Goal: Task Accomplishment & Management: Use online tool/utility

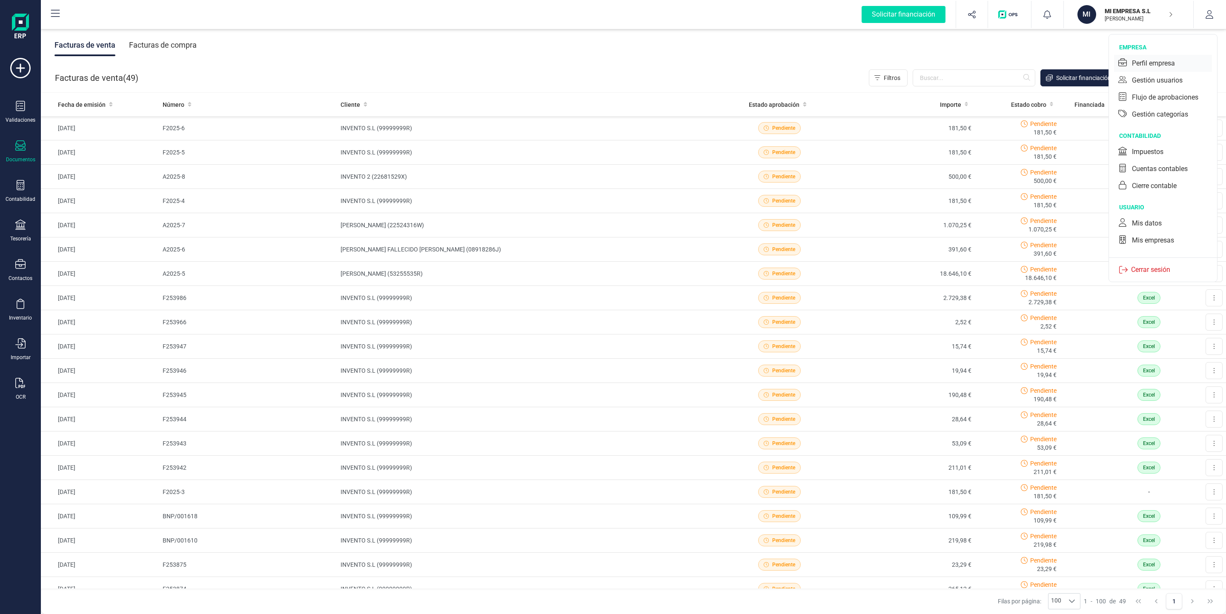
click at [1164, 60] on div "Perfil empresa" at bounding box center [1153, 63] width 43 height 10
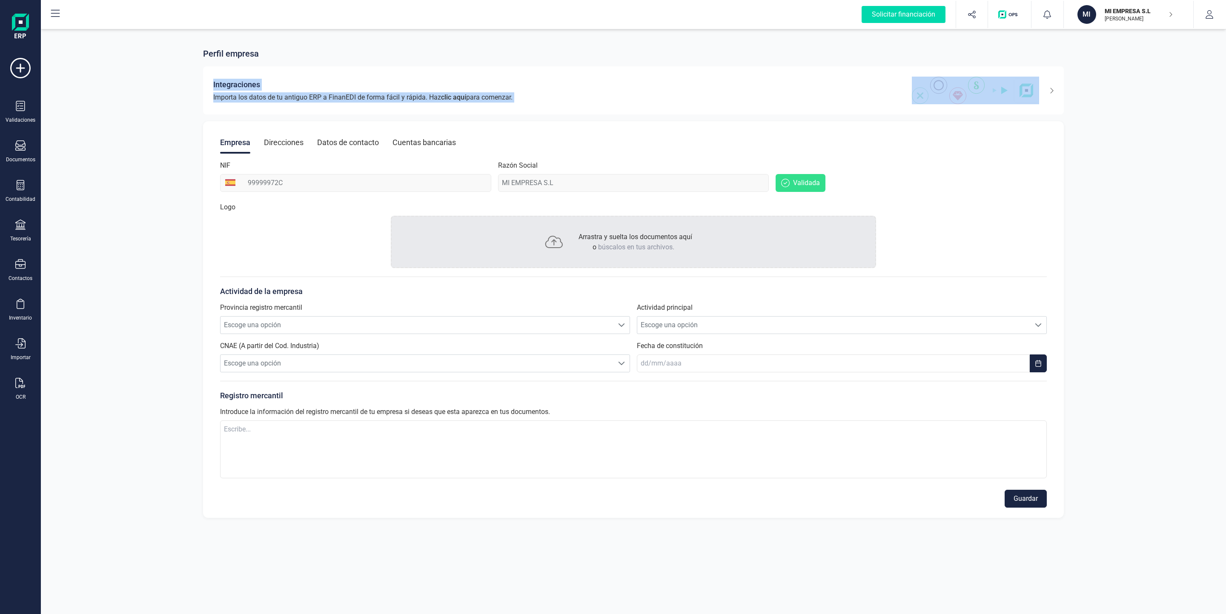
drag, startPoint x: 797, startPoint y: 97, endPoint x: 606, endPoint y: 63, distance: 193.7
click at [606, 63] on div "Perfil empresa Integraciones Importa los datos de tu antiguo ERP a FinanEDI de …" at bounding box center [633, 281] width 873 height 474
click at [27, 148] on div "Documentos" at bounding box center [20, 151] width 34 height 23
click at [86, 117] on div "Facturas" at bounding box center [98, 122] width 99 height 17
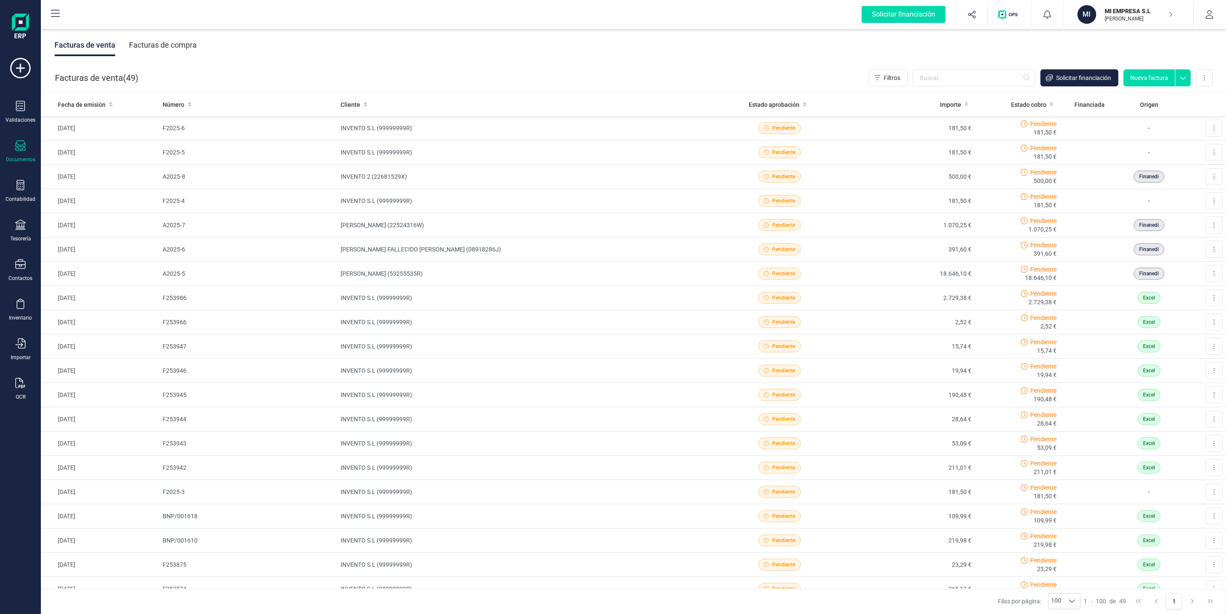
click at [169, 49] on div "Facturas de compra" at bounding box center [163, 45] width 68 height 22
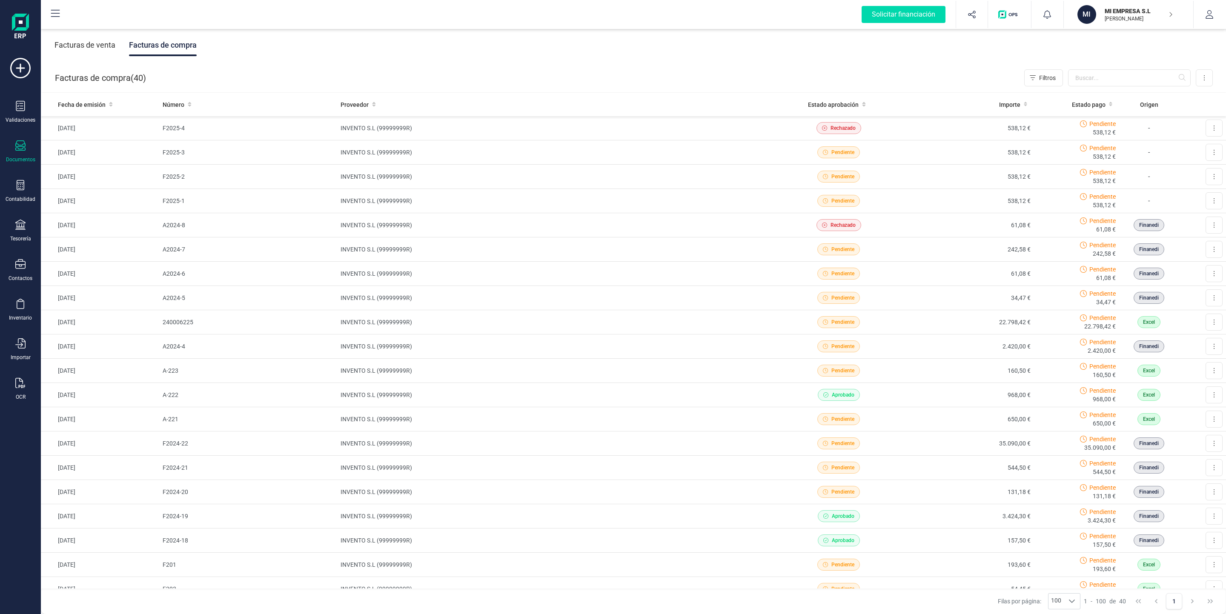
click at [99, 47] on div "Facturas de venta" at bounding box center [84, 45] width 61 height 22
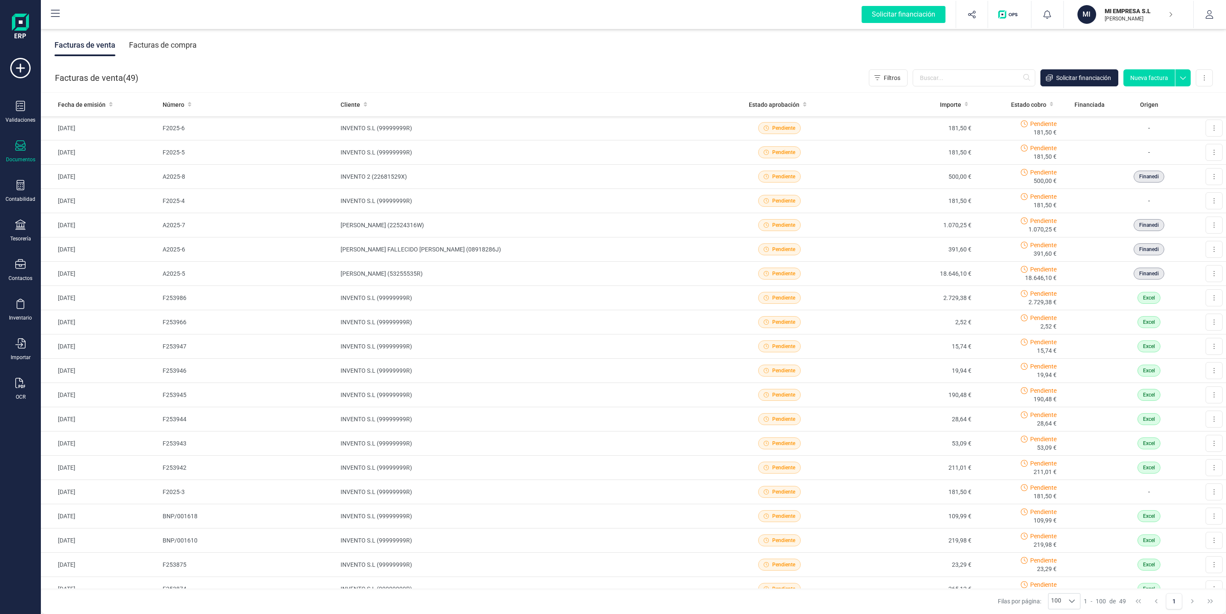
click at [1152, 78] on button "Nueva factura" at bounding box center [1148, 77] width 51 height 17
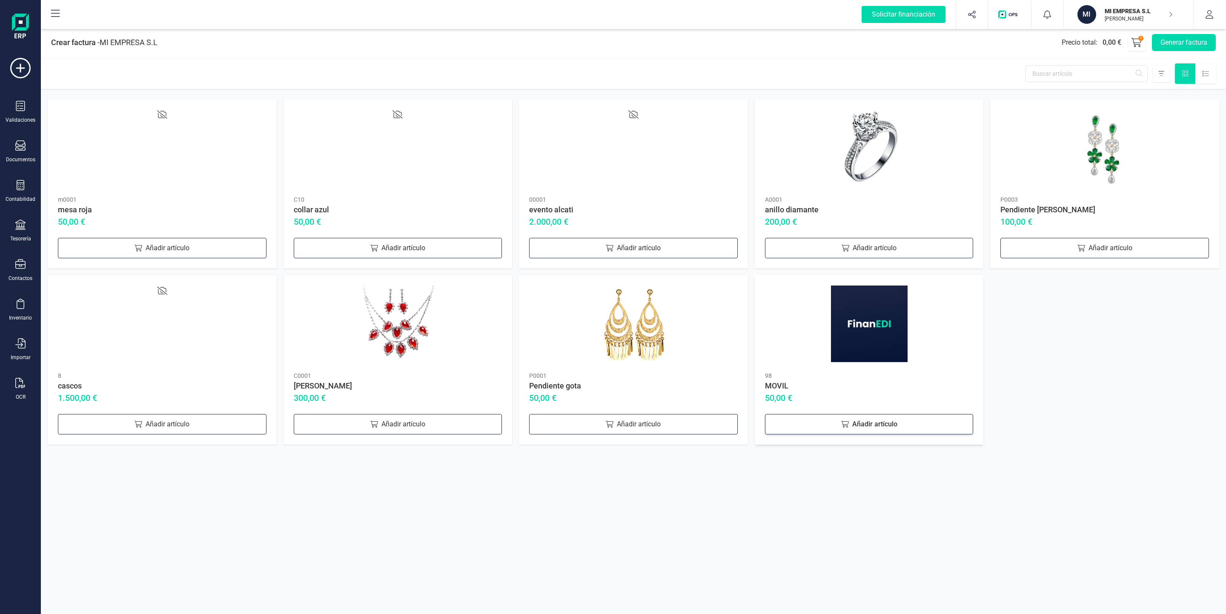
click at [870, 425] on div "Añadir artículo" at bounding box center [869, 424] width 209 height 20
click at [1183, 43] on button "Generar factura" at bounding box center [1184, 42] width 64 height 17
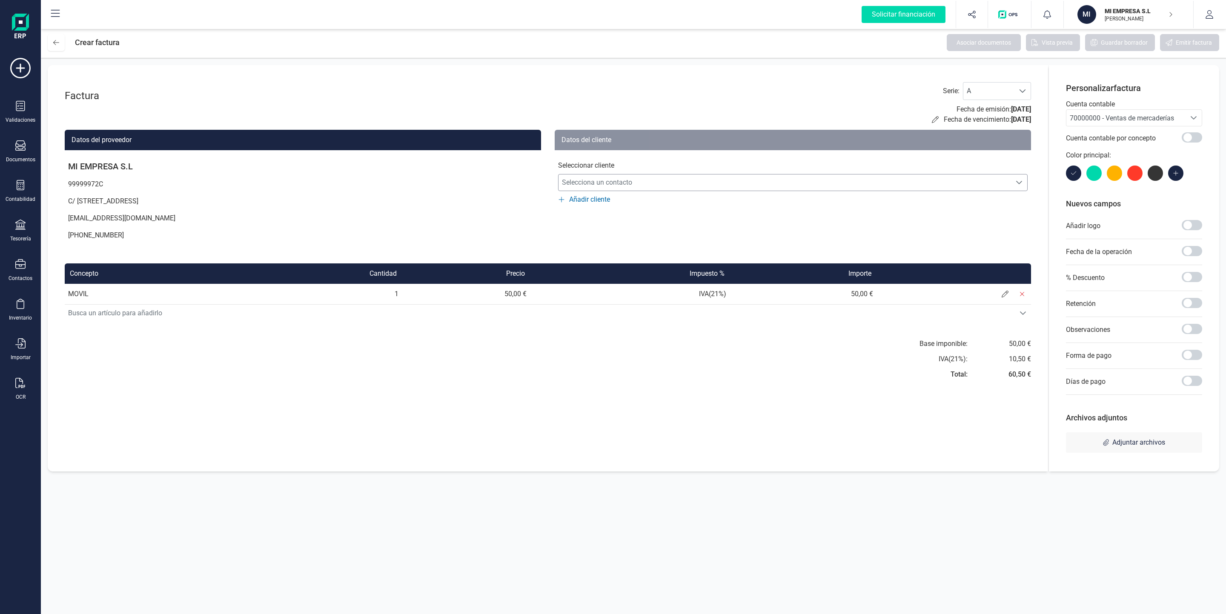
click at [628, 183] on span "Selecciona un contacto" at bounding box center [784, 182] width 452 height 17
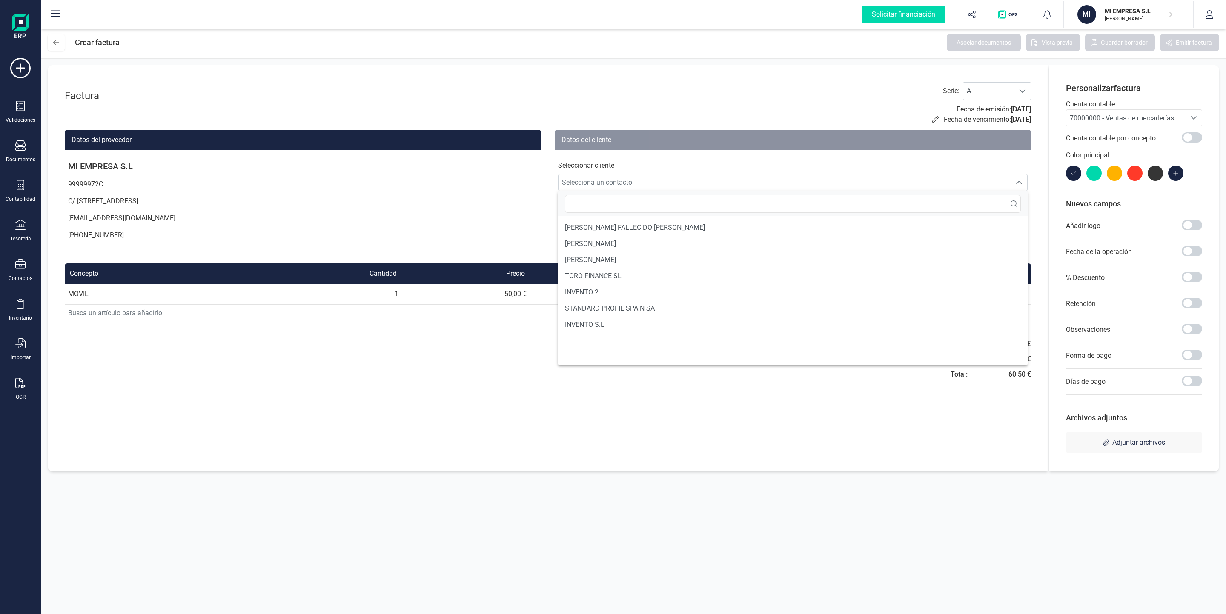
drag, startPoint x: 484, startPoint y: 216, endPoint x: 515, endPoint y: 184, distance: 44.3
click at [515, 184] on p "99999972C" at bounding box center [303, 184] width 476 height 17
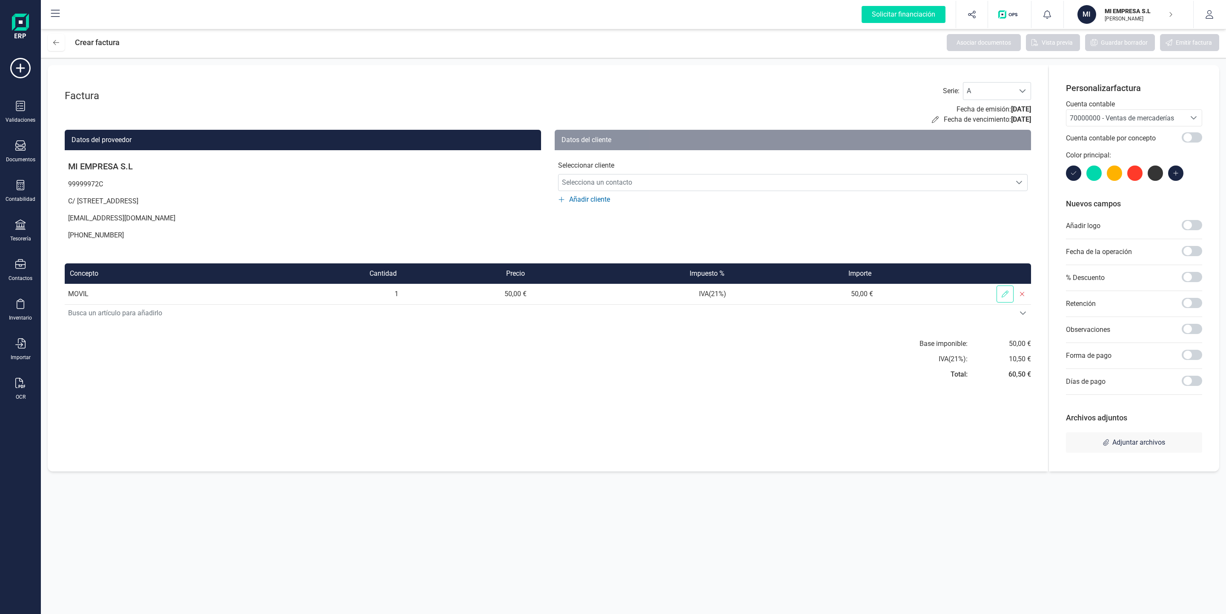
click at [1001, 295] on icon at bounding box center [1004, 294] width 7 height 7
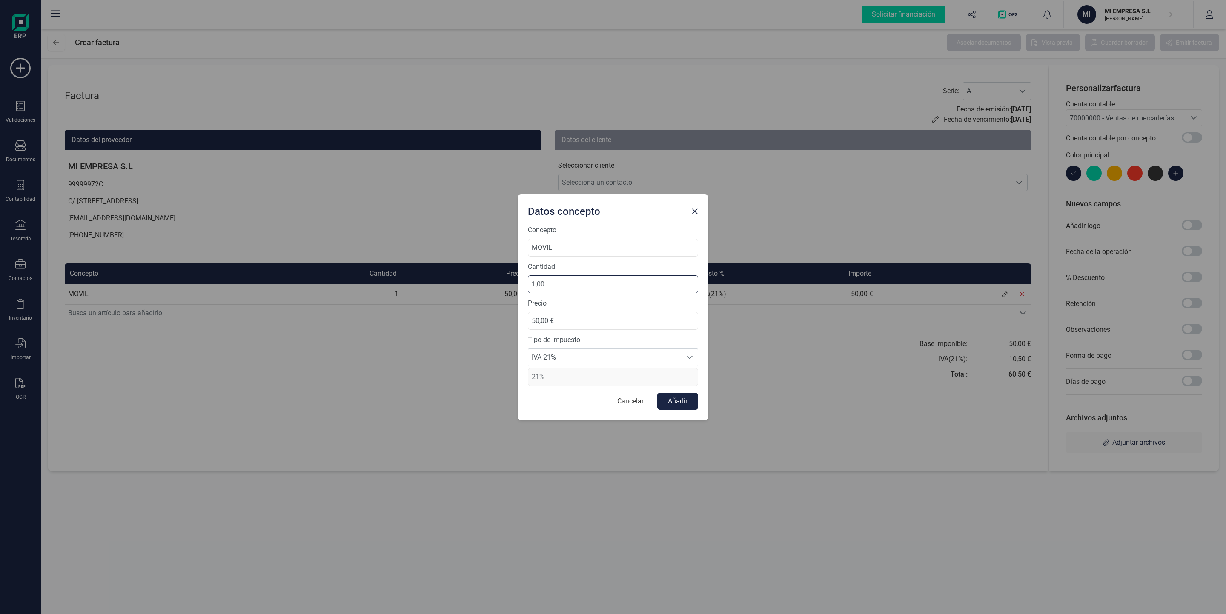
drag, startPoint x: 596, startPoint y: 281, endPoint x: 435, endPoint y: 252, distance: 164.4
click at [435, 252] on div "Datos concepto Concepto MOVIL Cantidad 1,00 Precio 50,00 € Tipo de impuesto IVA…" at bounding box center [613, 307] width 1226 height 614
type input "5,00"
click at [689, 403] on button "Añadir" at bounding box center [677, 401] width 41 height 17
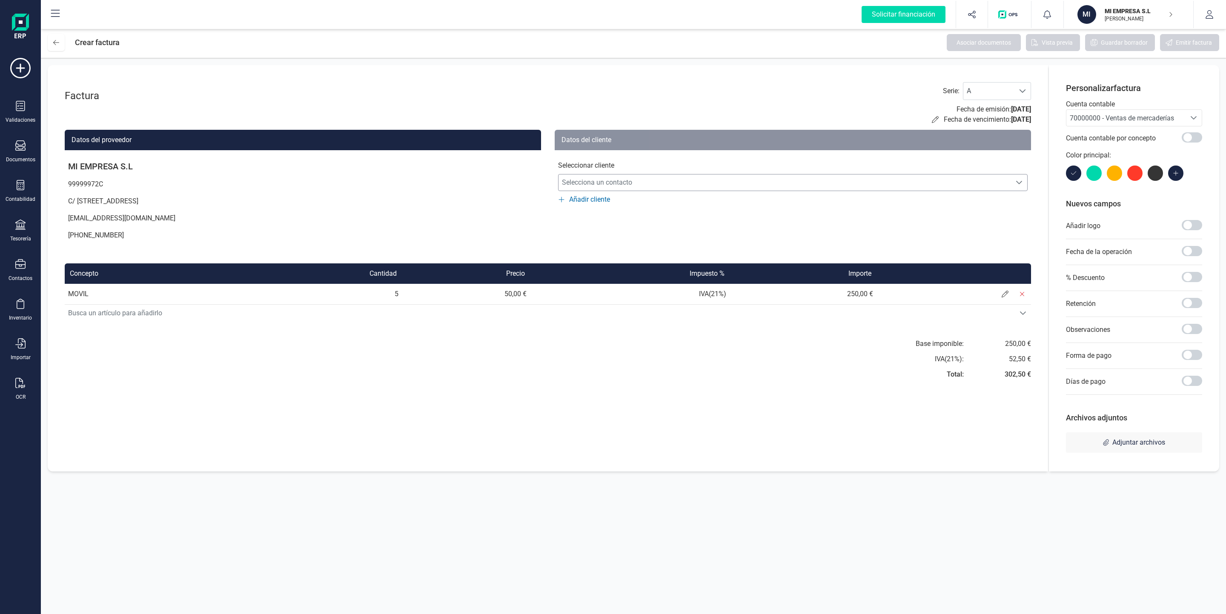
click at [876, 188] on span "Selecciona un contacto" at bounding box center [784, 182] width 452 height 17
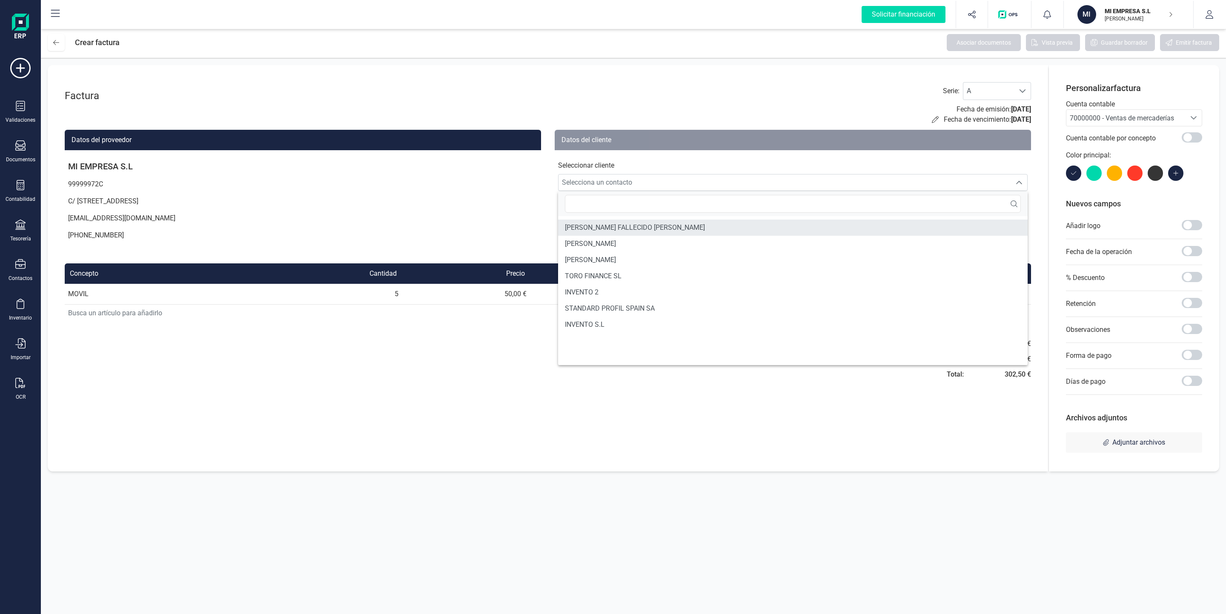
click at [691, 231] on li "[PERSON_NAME] FALLECIDO [PERSON_NAME]" at bounding box center [792, 228] width 469 height 16
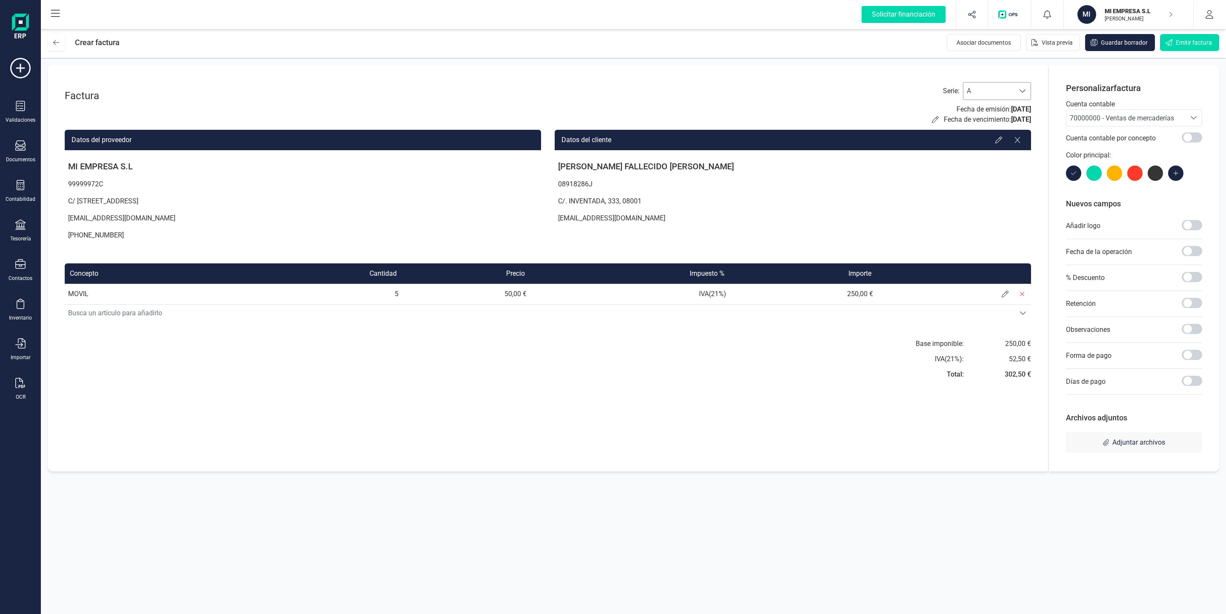
click at [999, 87] on span "A" at bounding box center [988, 91] width 51 height 17
click at [622, 106] on div "Factura Serie : A A Fecha de emisión: [DATE] Fecha de vencimiento: [DATE]" at bounding box center [548, 103] width 966 height 43
click at [112, 312] on span "Busca un artículo para añadirlo" at bounding box center [540, 313] width 950 height 17
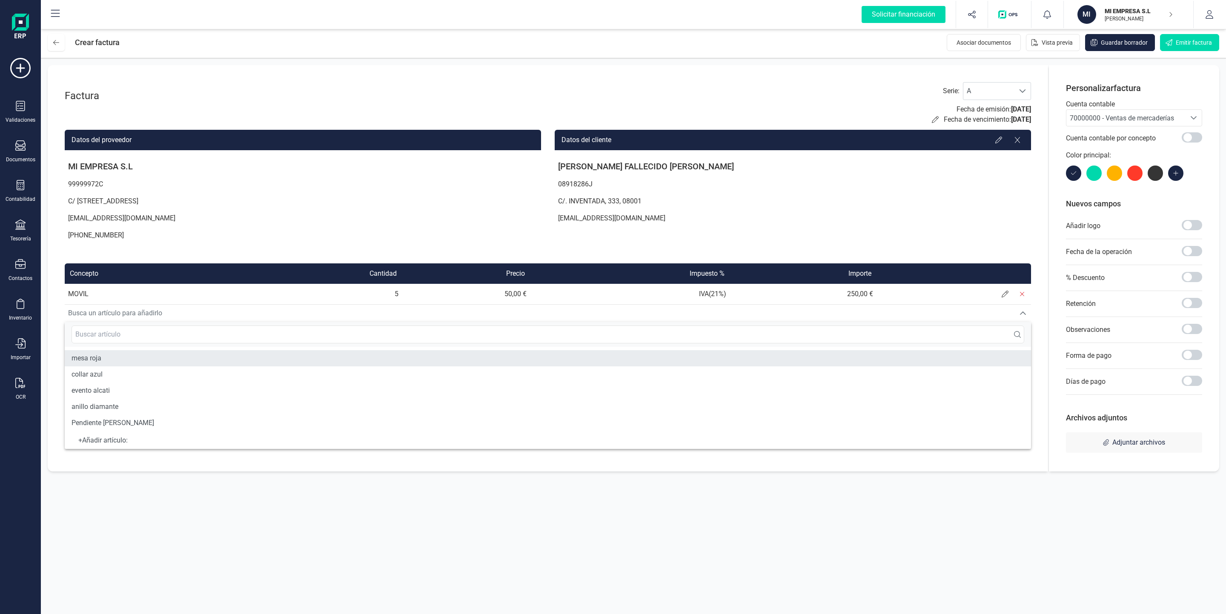
click at [128, 359] on li "mesa roja" at bounding box center [548, 358] width 966 height 16
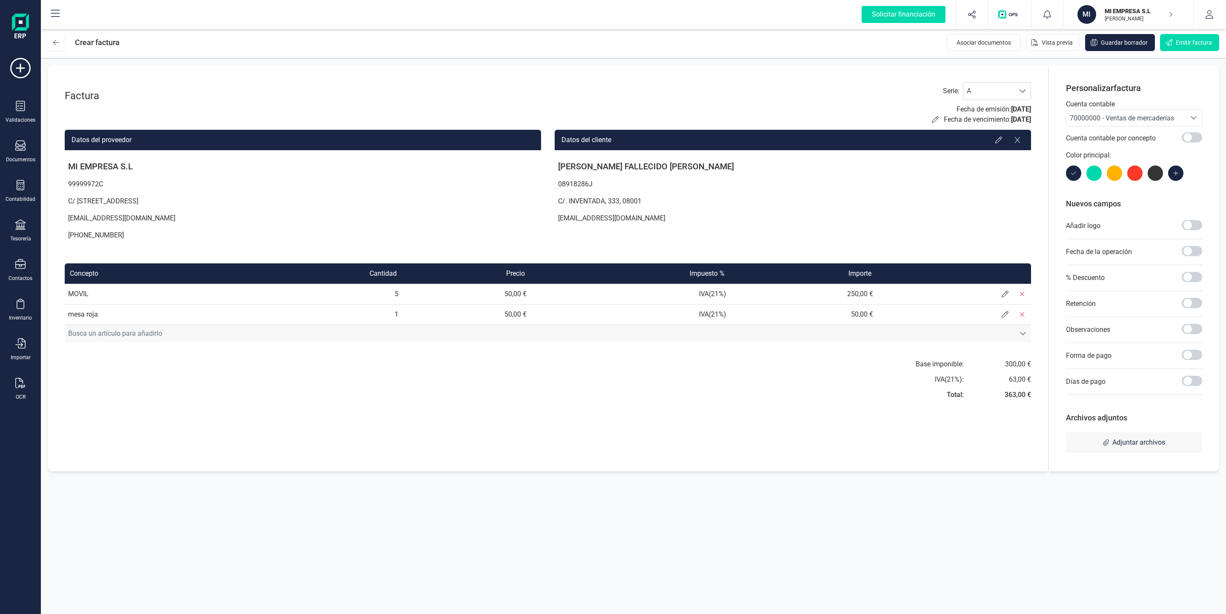
click at [157, 330] on span "Busca un artículo para añadirlo" at bounding box center [540, 333] width 950 height 17
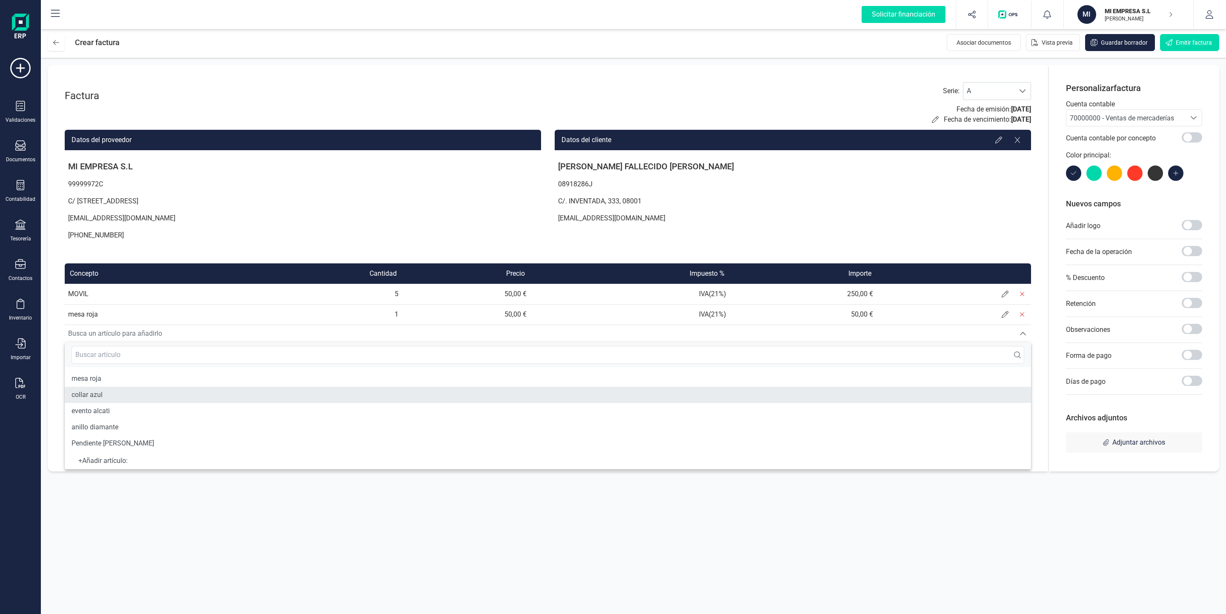
click at [157, 394] on li "collar azul" at bounding box center [548, 395] width 966 height 16
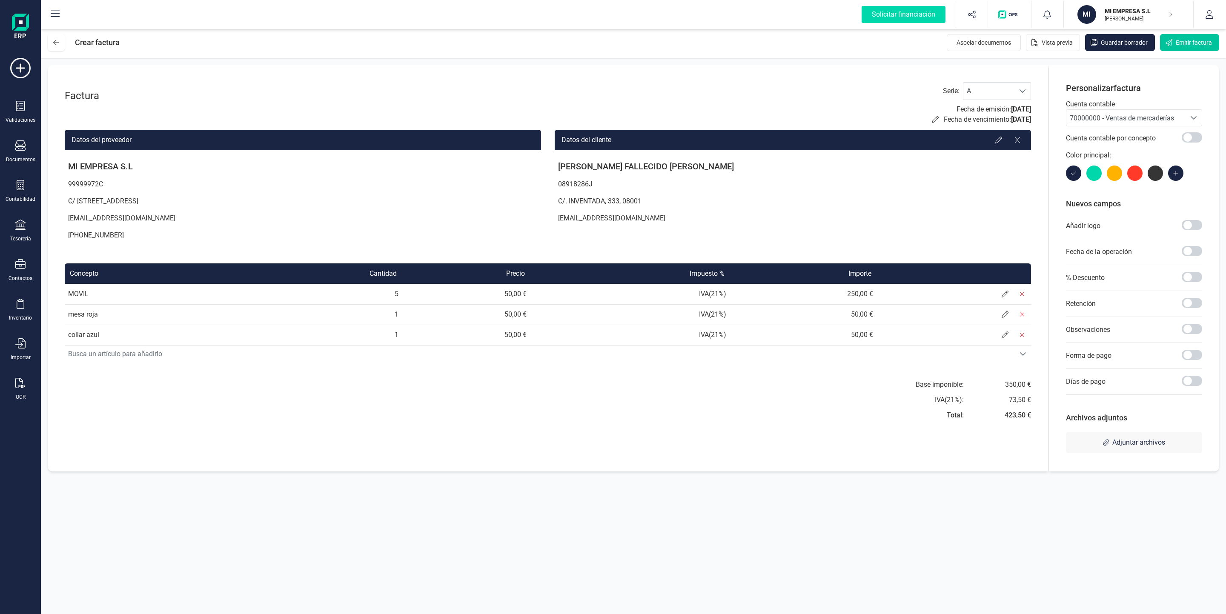
click at [1194, 42] on span "Emitir factura" at bounding box center [1194, 42] width 36 height 9
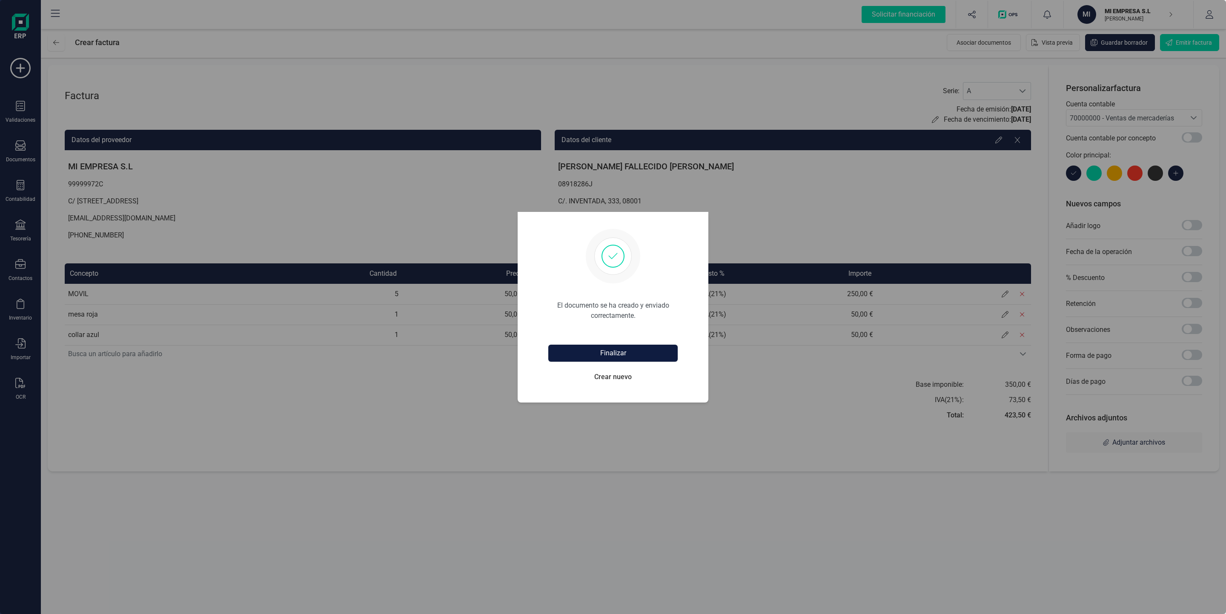
click at [607, 354] on button "Finalizar" at bounding box center [612, 353] width 129 height 17
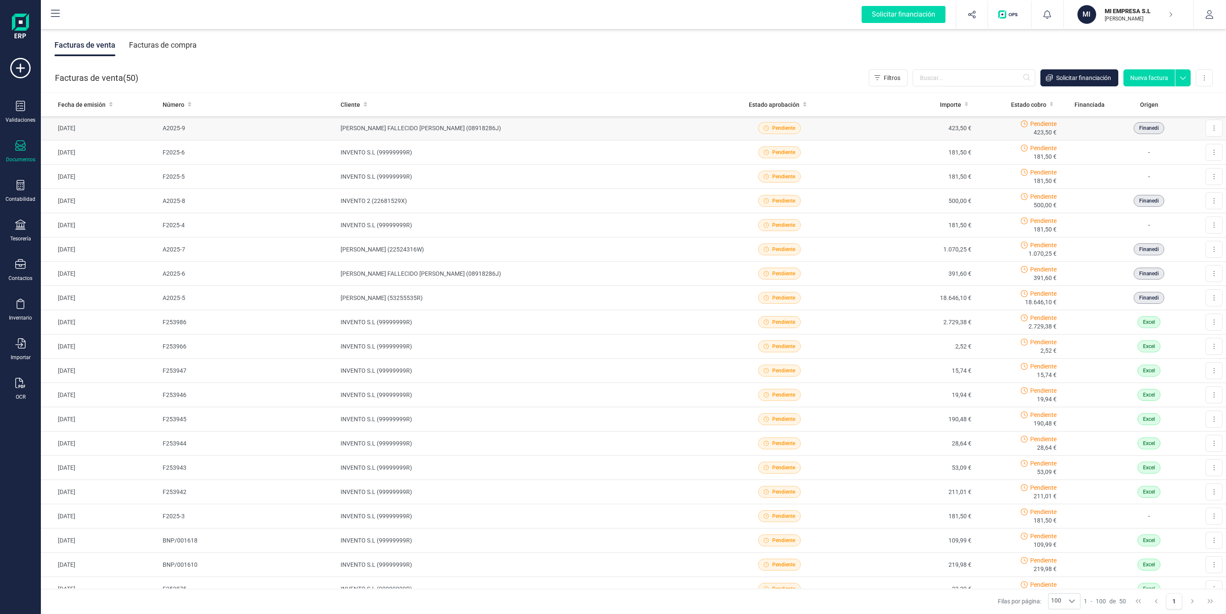
click at [565, 126] on td "[PERSON_NAME] FALLECIDO [PERSON_NAME] (08918286J)" at bounding box center [525, 128] width 377 height 24
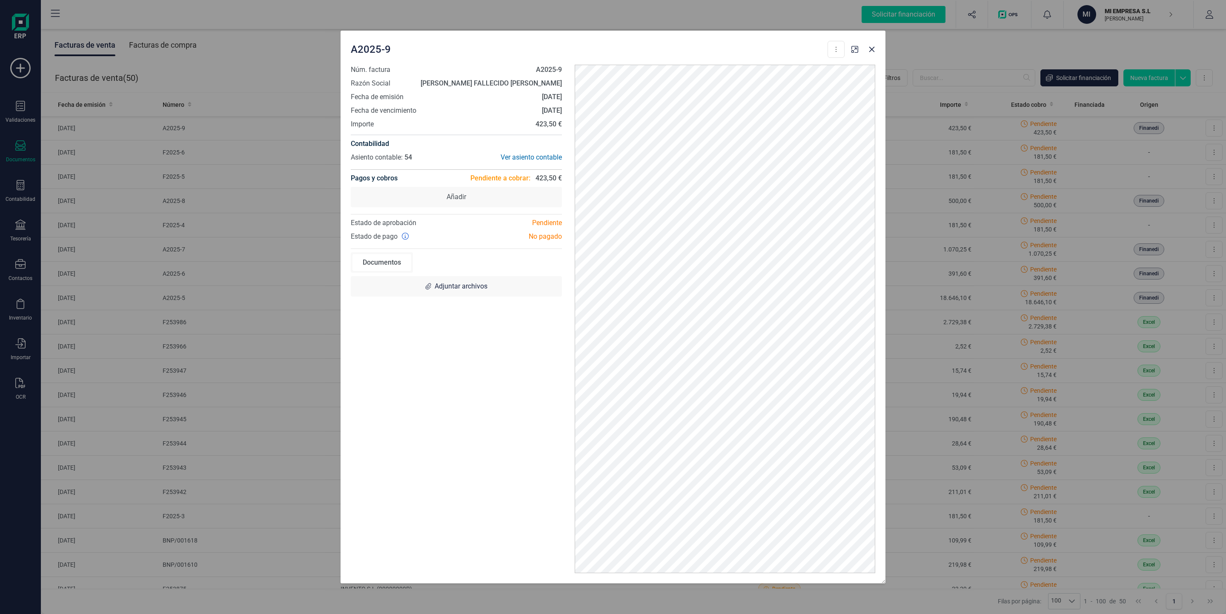
click at [675, 602] on div "A2025-9 Descargar documento Crear factura rectificativa Marcar como cobrada Núm…" at bounding box center [613, 307] width 1226 height 614
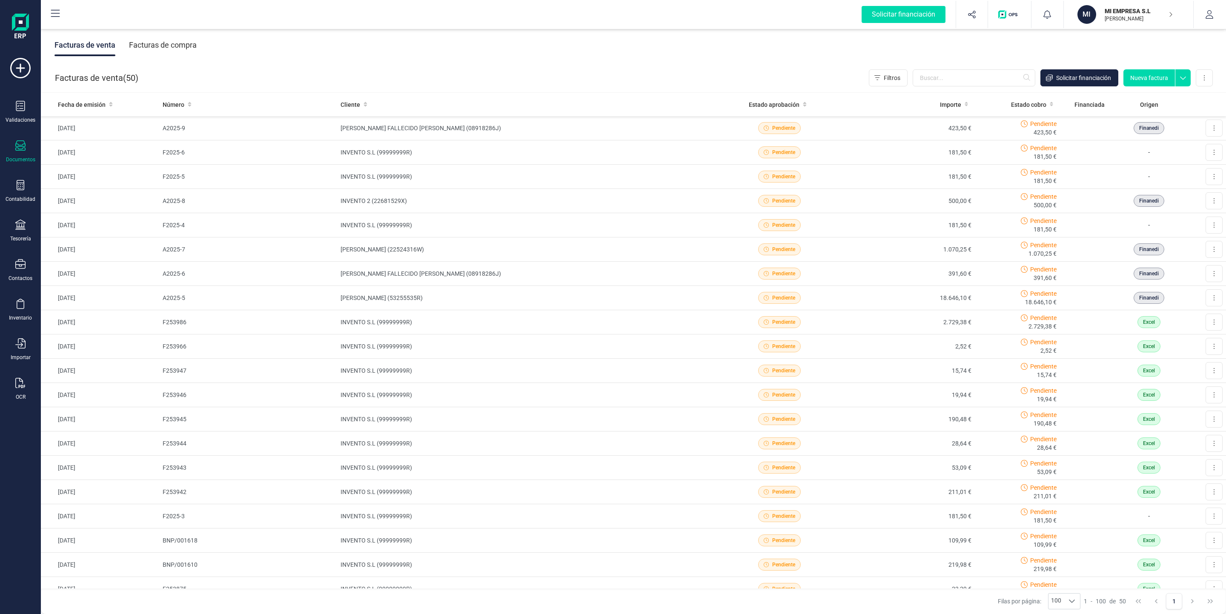
click at [16, 147] on icon at bounding box center [20, 145] width 10 height 10
click at [114, 177] on div "Tickets" at bounding box center [98, 176] width 99 height 17
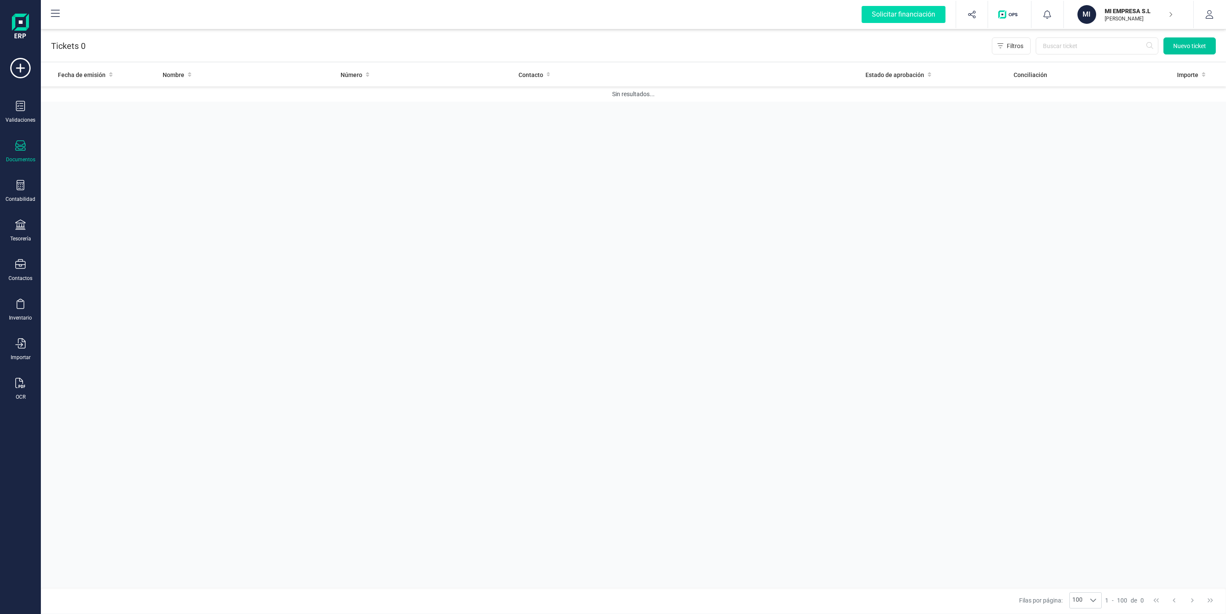
click at [1180, 45] on span "Nuevo ticket" at bounding box center [1189, 46] width 33 height 9
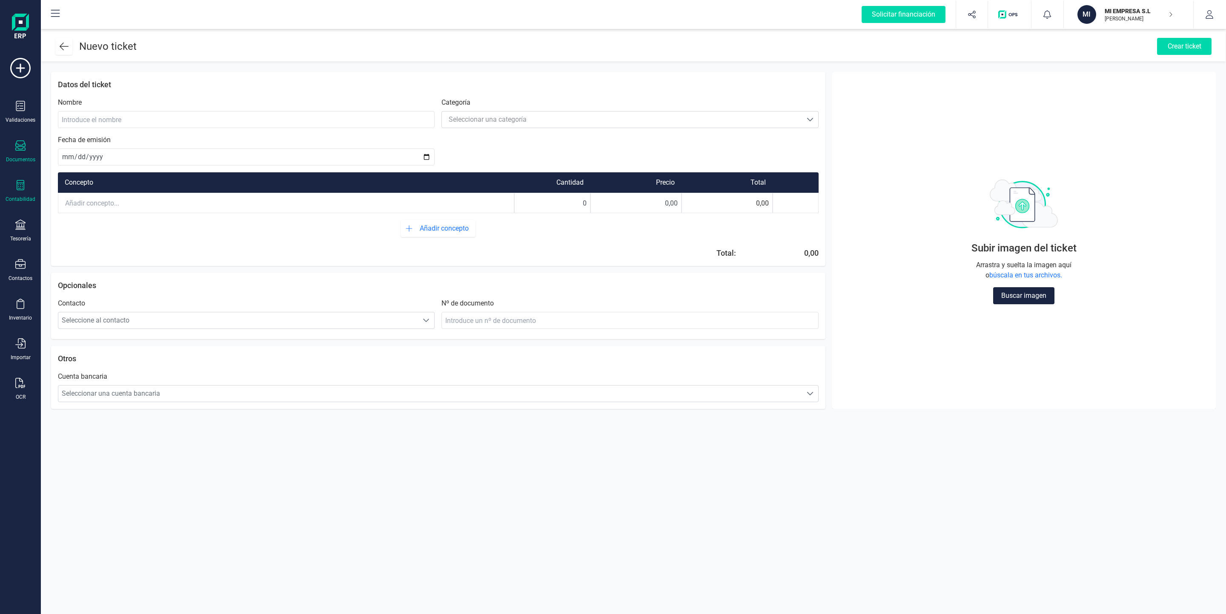
click at [17, 190] on icon at bounding box center [20, 185] width 10 height 10
click at [21, 231] on div at bounding box center [20, 226] width 10 height 12
click at [23, 273] on div "Contactos" at bounding box center [20, 270] width 34 height 23
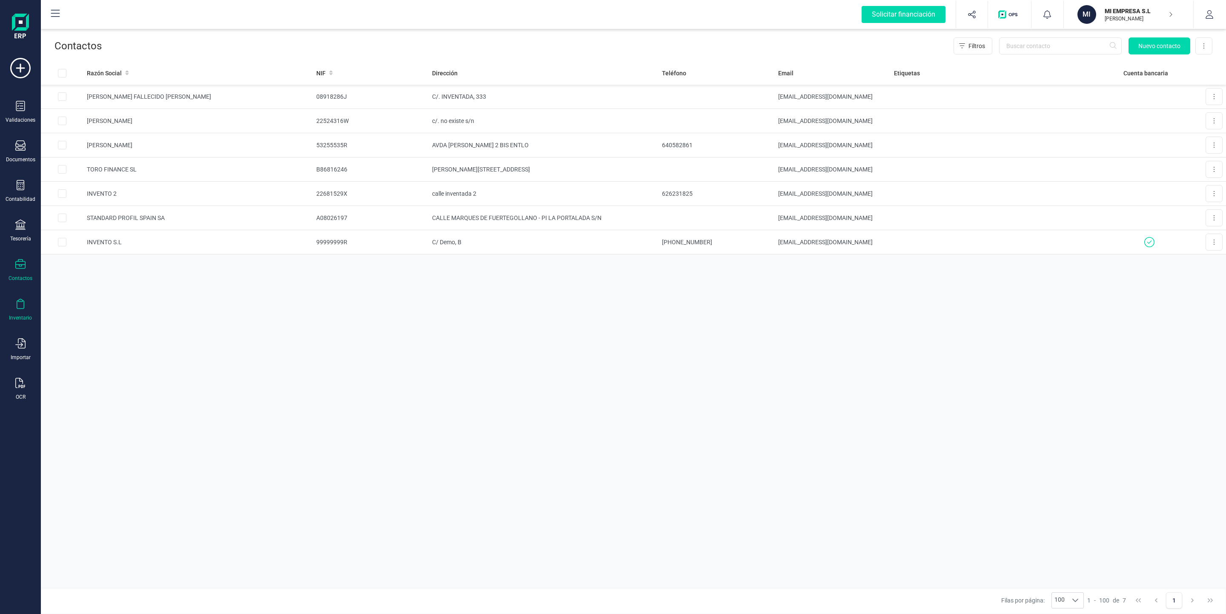
click at [26, 313] on div "Inventario" at bounding box center [20, 310] width 34 height 23
click at [18, 349] on icon at bounding box center [20, 343] width 10 height 10
click at [17, 390] on div at bounding box center [20, 384] width 10 height 12
